Goal: Task Accomplishment & Management: Complete application form

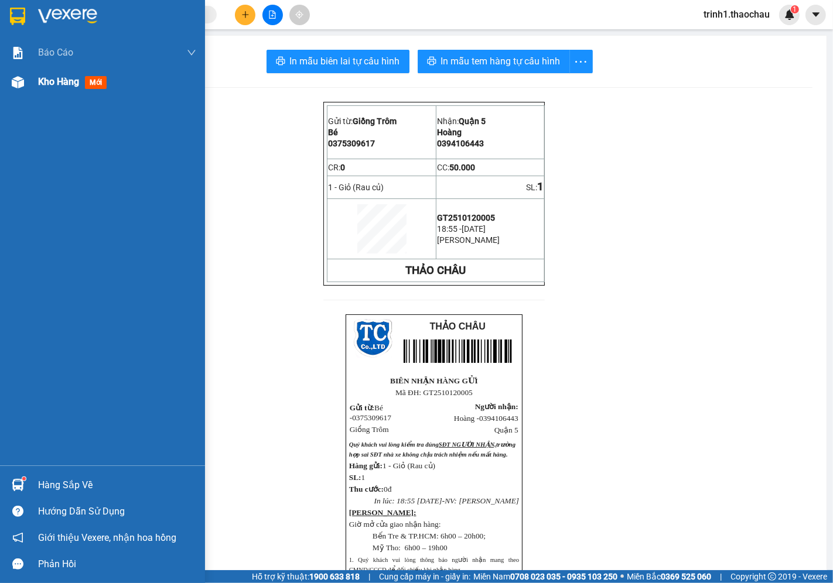
click at [50, 81] on span "Kho hàng" at bounding box center [58, 81] width 41 height 11
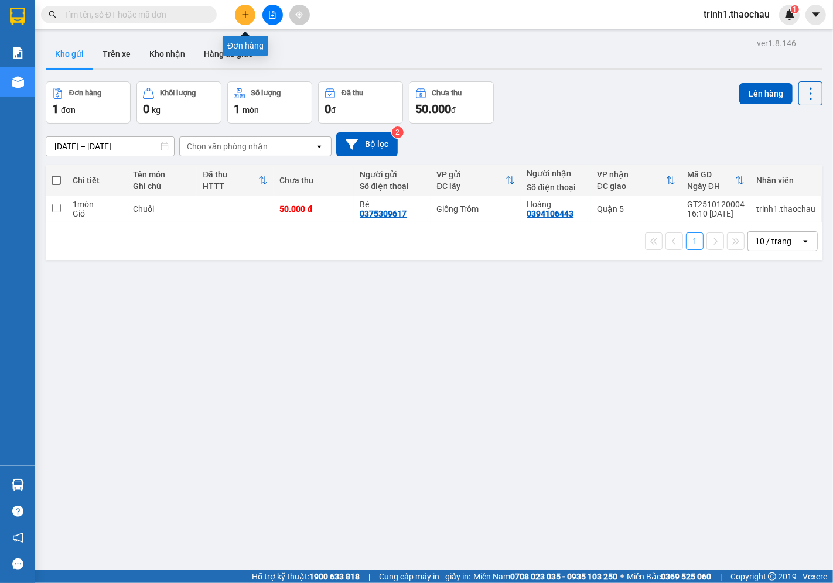
click at [252, 11] on button at bounding box center [245, 15] width 20 height 20
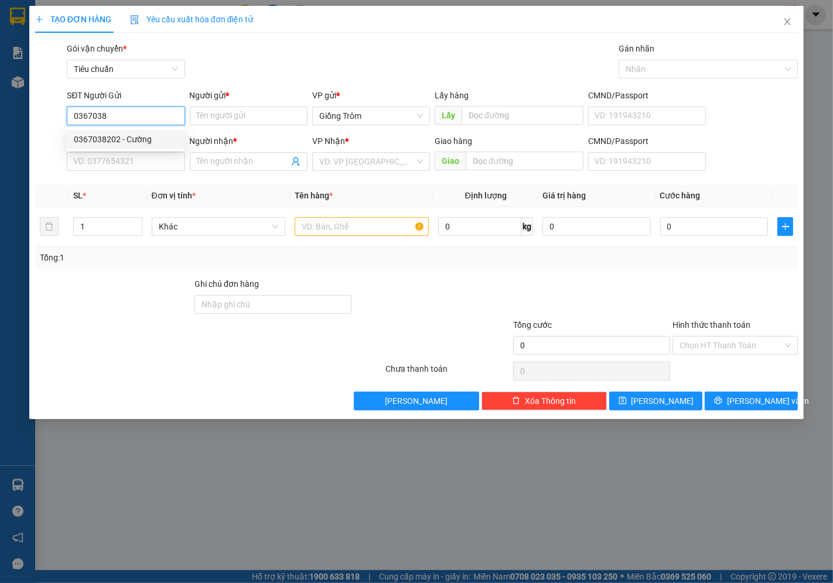
click at [146, 141] on div "0367038202 - Cường" at bounding box center [126, 139] width 104 height 13
type input "0367038202"
type input "Cường"
type input "0367038202"
click at [133, 167] on input "SĐT Người Nhận *" at bounding box center [126, 161] width 118 height 19
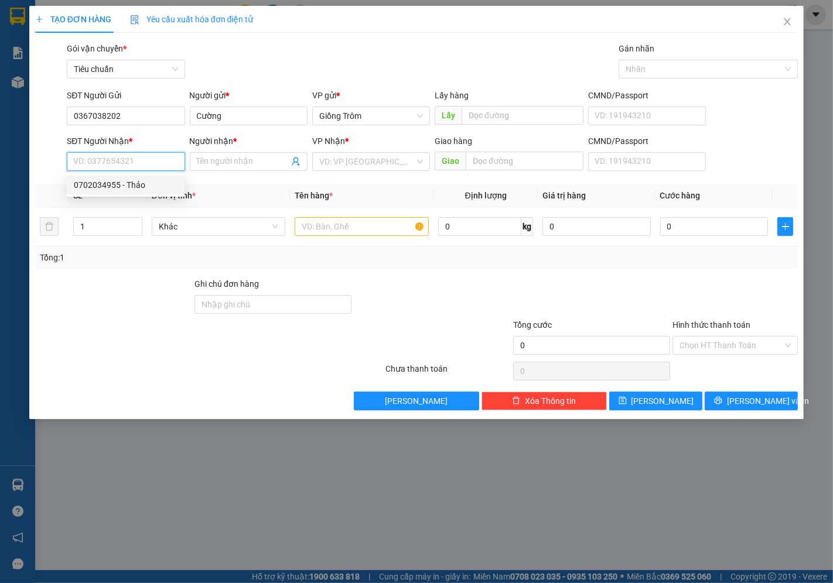
click at [141, 189] on div "0702034955 - Thảo" at bounding box center [126, 185] width 104 height 13
type input "0702034955"
type input "Thảo"
click at [190, 226] on span "Khác" at bounding box center [219, 227] width 120 height 18
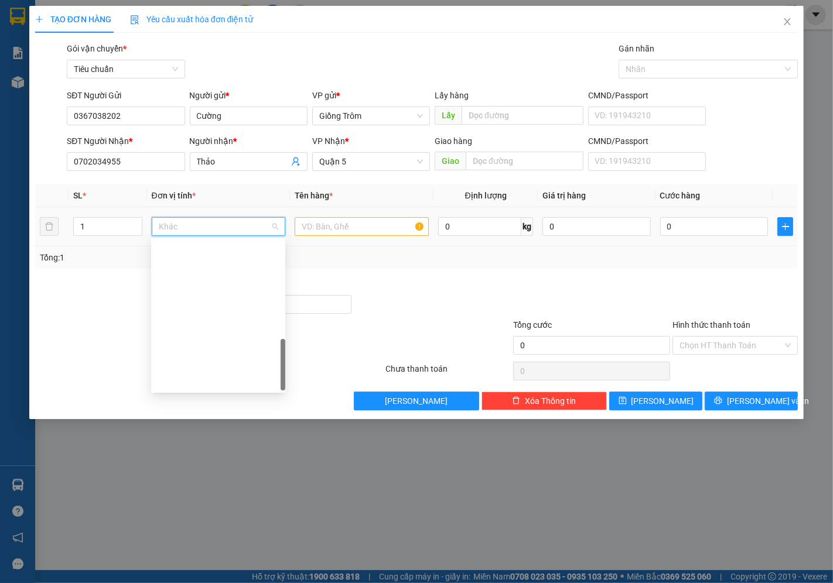
scroll to position [365, 0]
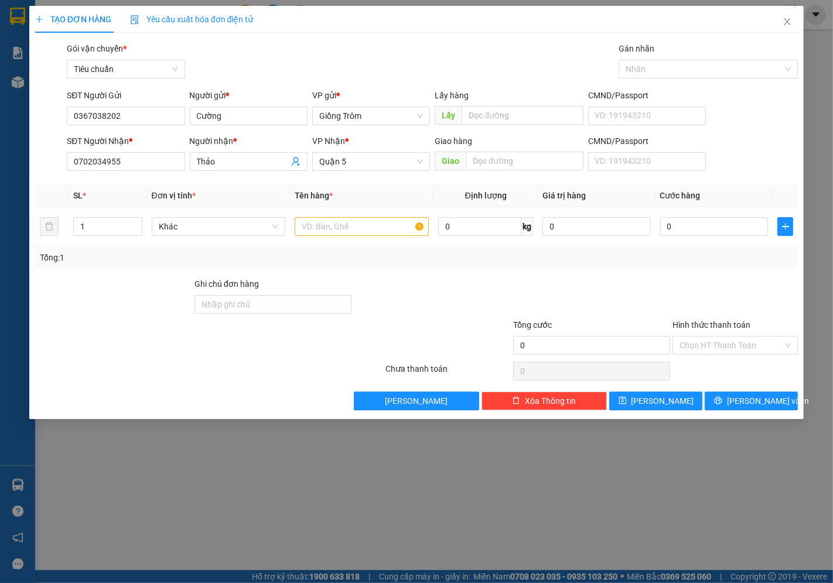
click at [49, 114] on div at bounding box center [50, 109] width 32 height 41
click at [193, 232] on span "Khác" at bounding box center [219, 227] width 120 height 18
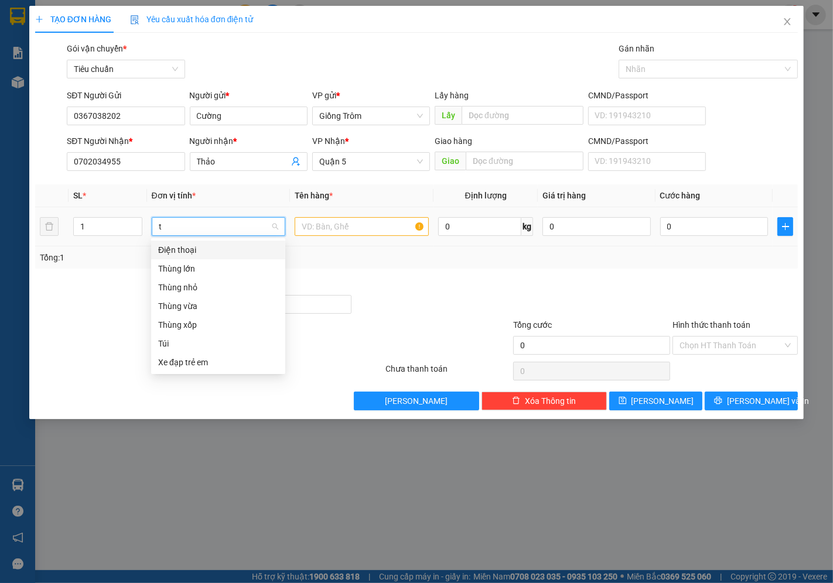
scroll to position [0, 0]
type input "t"
click at [14, 109] on div "TẠO ĐƠN HÀNG Yêu cầu xuất hóa đơn điện tử Transit Pickup Surcharge Ids Transit …" at bounding box center [416, 291] width 833 height 583
click at [185, 225] on span "Khác" at bounding box center [219, 227] width 120 height 18
type input "t"
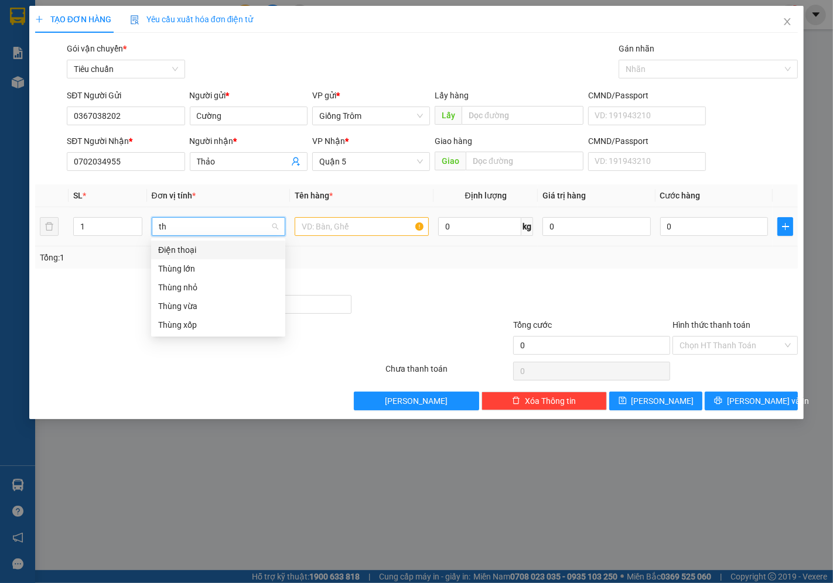
type input "thu"
click at [196, 287] on div "Thùng vừa" at bounding box center [218, 287] width 120 height 13
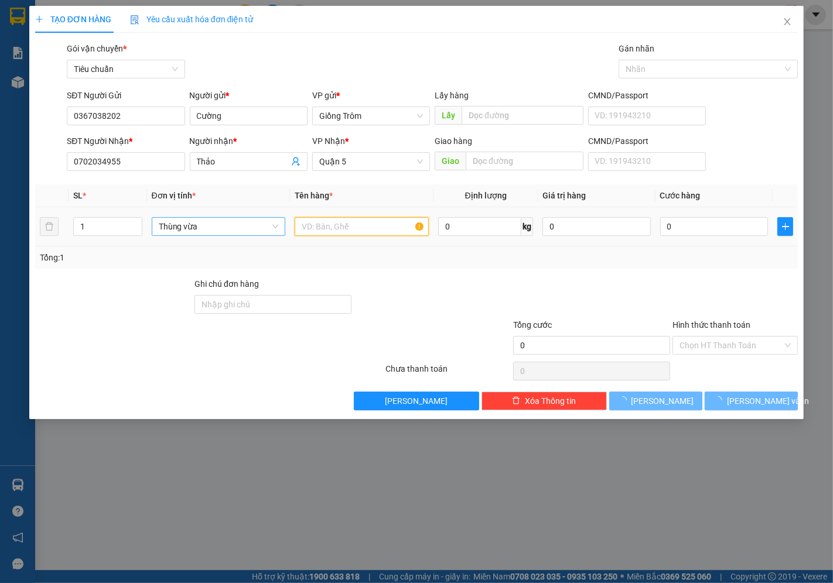
click at [305, 225] on input "text" at bounding box center [362, 226] width 134 height 19
type input "D"
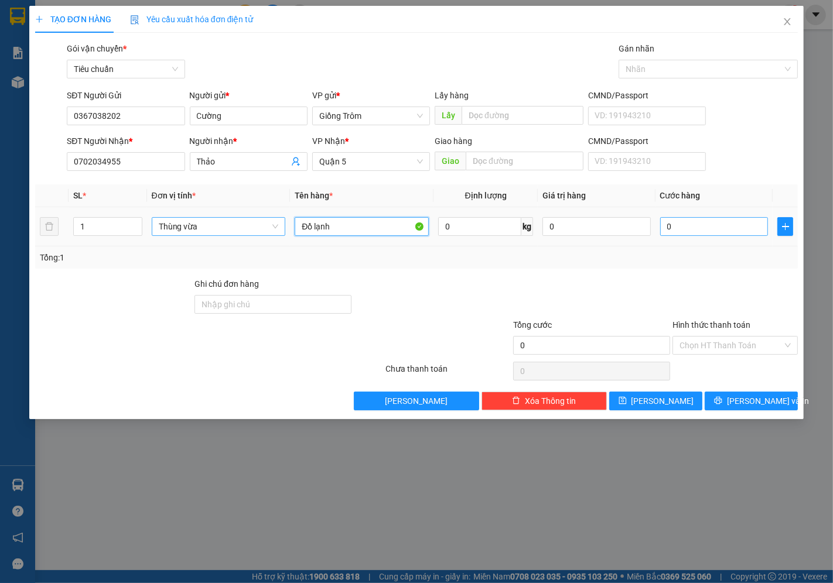
type input "Đồ lạnh"
click at [682, 219] on input "0" at bounding box center [714, 226] width 108 height 19
type input "3"
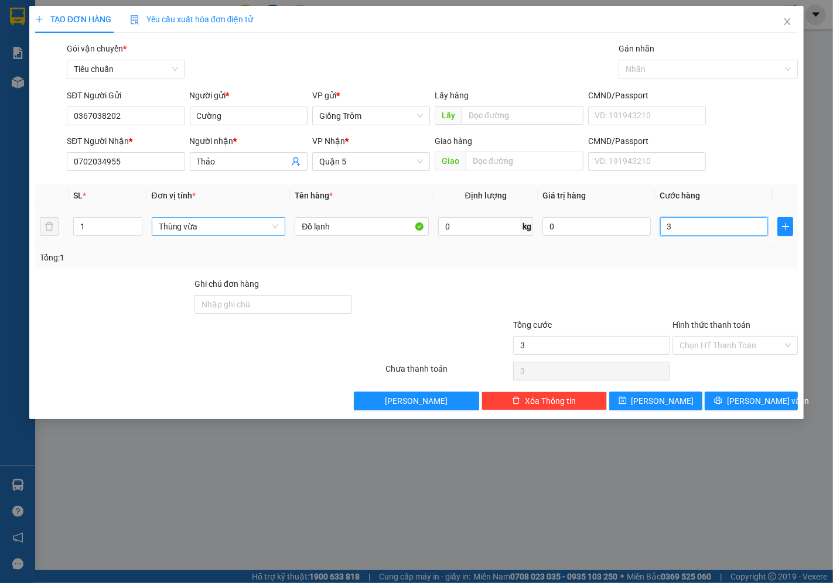
click at [682, 221] on input "3" at bounding box center [714, 226] width 108 height 19
type input "4"
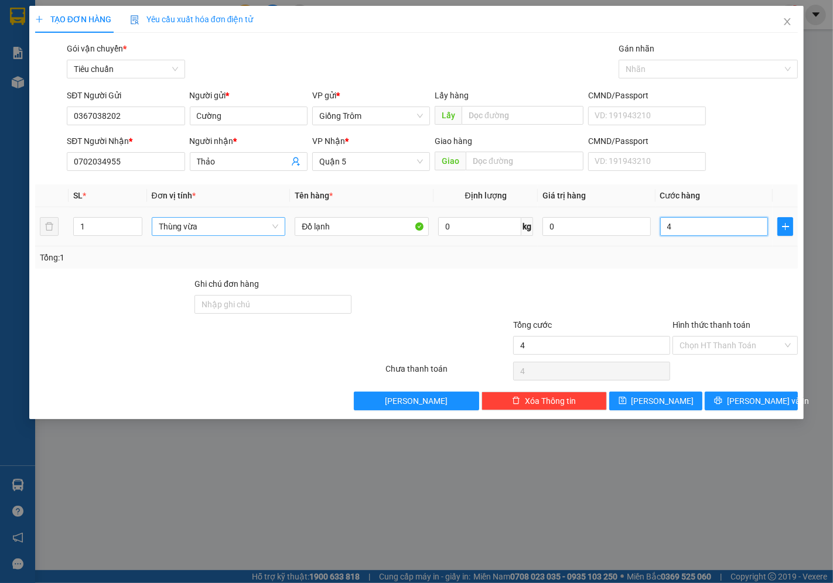
type input "40"
type input "40.000"
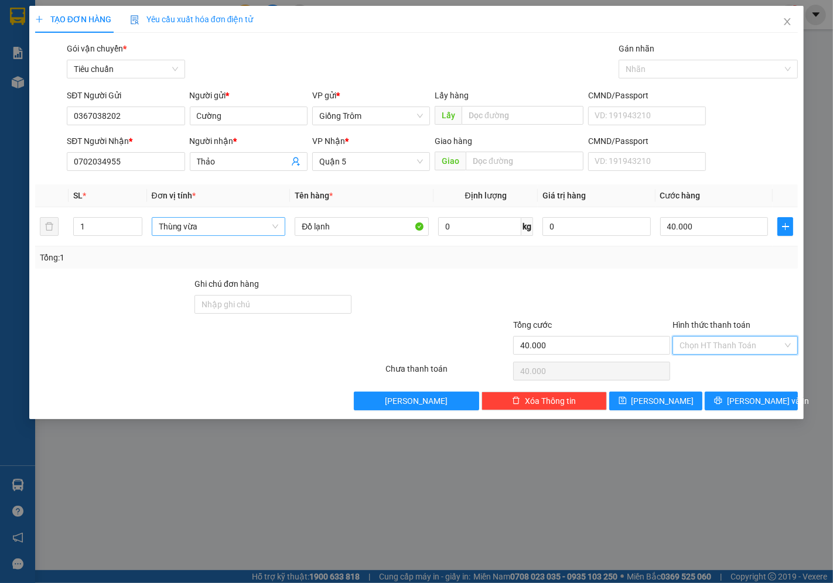
click at [709, 348] on input "Hình thức thanh toán" at bounding box center [730, 346] width 103 height 18
click at [715, 373] on div "Tại văn phòng" at bounding box center [735, 369] width 111 height 13
type input "0"
click at [756, 403] on span "Lưu và In" at bounding box center [768, 401] width 82 height 13
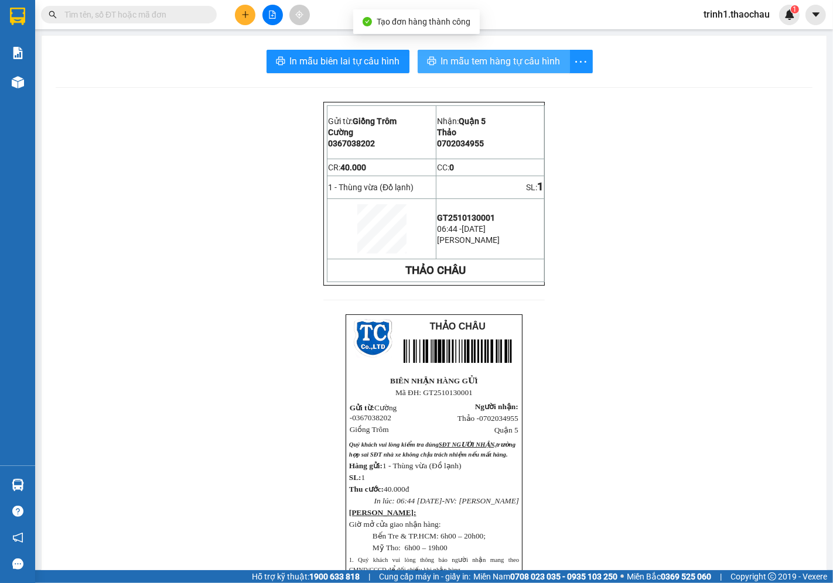
click at [498, 62] on span "In mẫu tem hàng tự cấu hình" at bounding box center [500, 61] width 119 height 15
click at [441, 56] on span "In mẫu tem hàng tự cấu hình" at bounding box center [500, 61] width 119 height 15
